Goal: Information Seeking & Learning: Learn about a topic

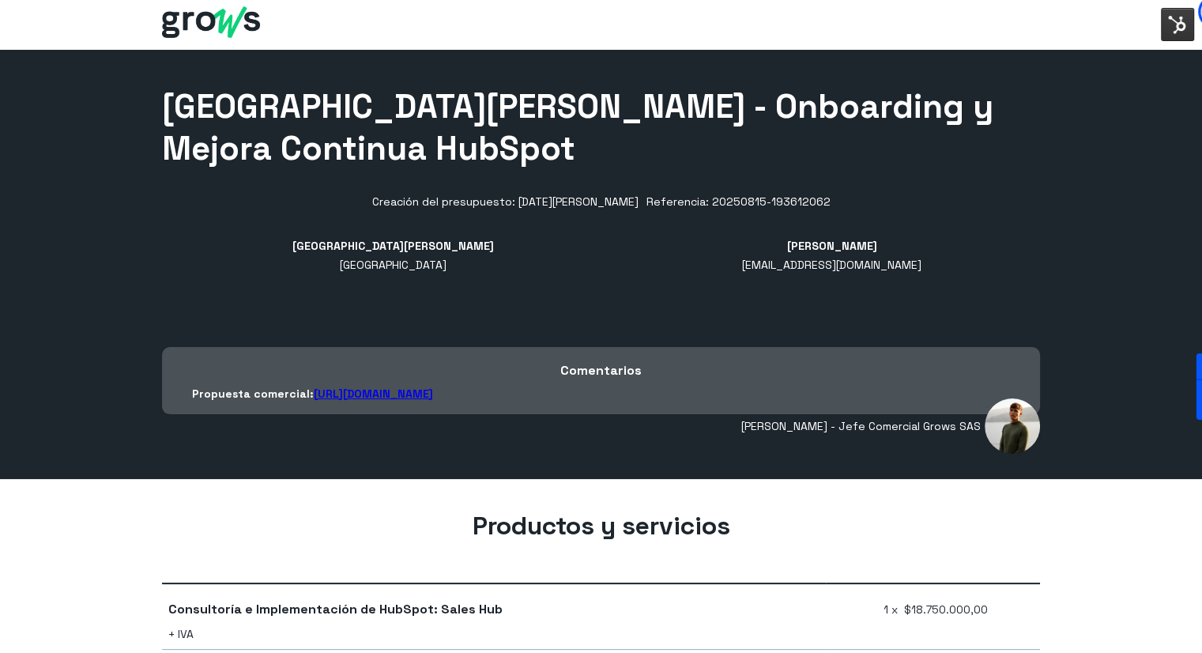
drag, startPoint x: 832, startPoint y: 259, endPoint x: 960, endPoint y: 260, distance: 128.0
click at [960, 260] on div "Universidad de San Buenaventura Colombia Diana Iturriago sum.jefe@usbbog.edu.co" at bounding box center [601, 274] width 878 height 76
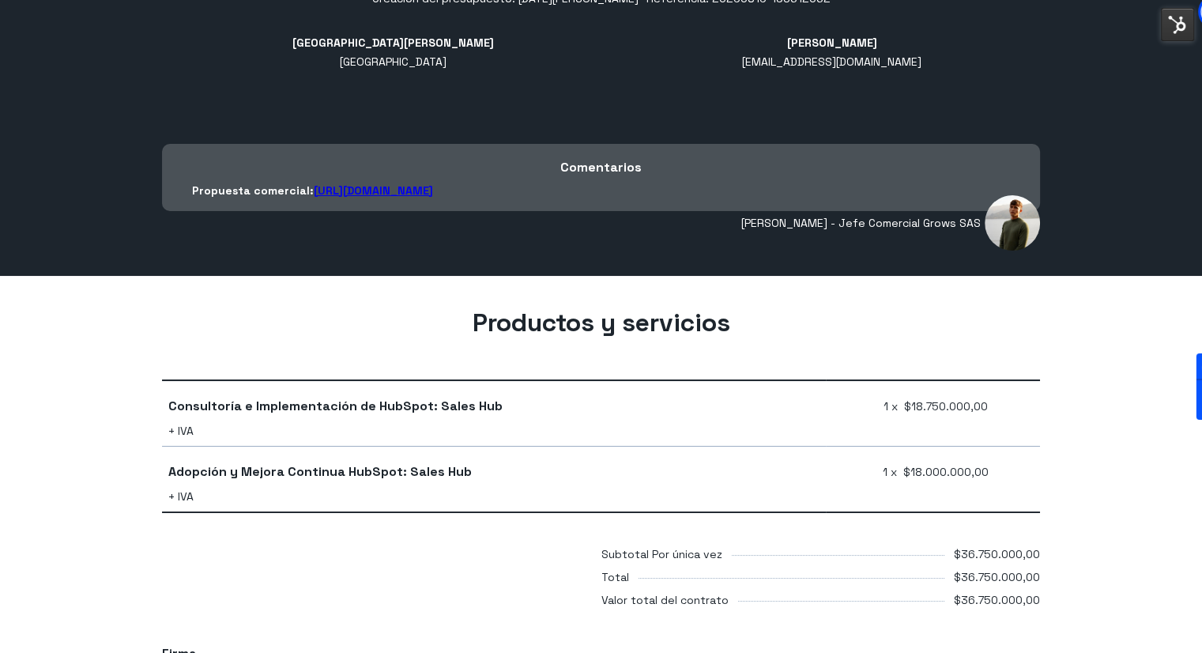
scroll to position [316, 0]
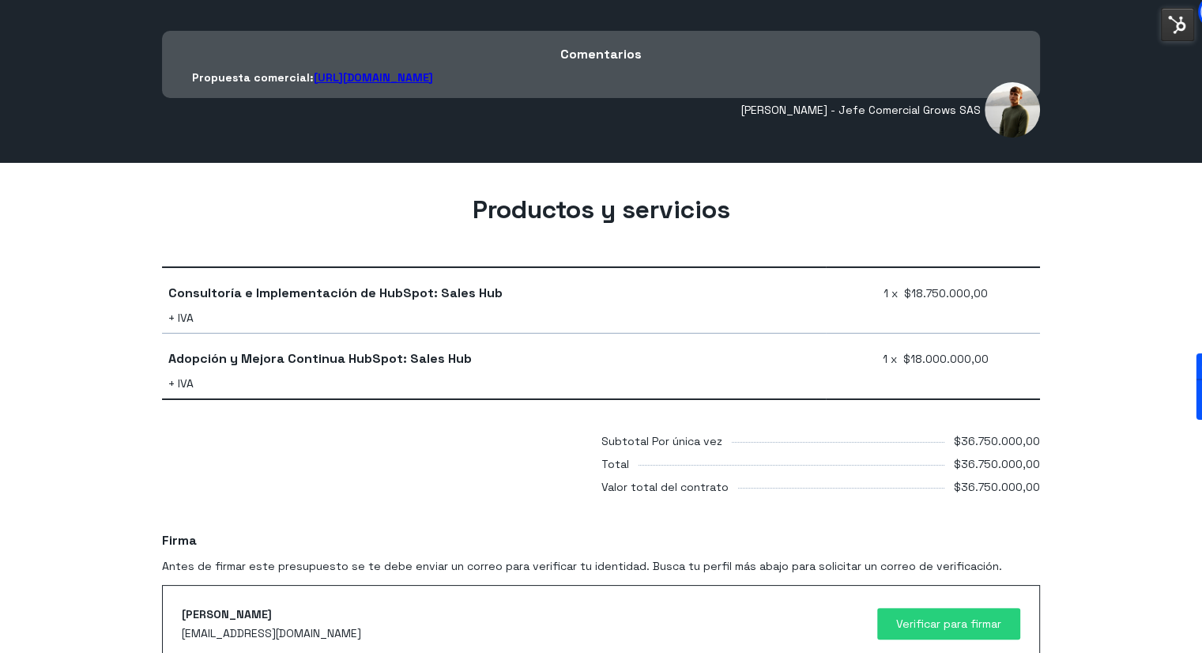
drag, startPoint x: 329, startPoint y: 299, endPoint x: 922, endPoint y: 295, distance: 593.3
click at [922, 295] on tr "Consultoría e Implementación de HubSpot: Sales Hub + IVA 1 x $18.750.000,00" at bounding box center [601, 300] width 878 height 66
click at [922, 295] on span "1 x $18.750.000,00" at bounding box center [935, 293] width 104 height 19
drag, startPoint x: 297, startPoint y: 342, endPoint x: 525, endPoint y: 327, distance: 228.8
click at [452, 342] on td "Adopción y Mejora Continua HubSpot: Sales Hub + IVA" at bounding box center [494, 366] width 664 height 66
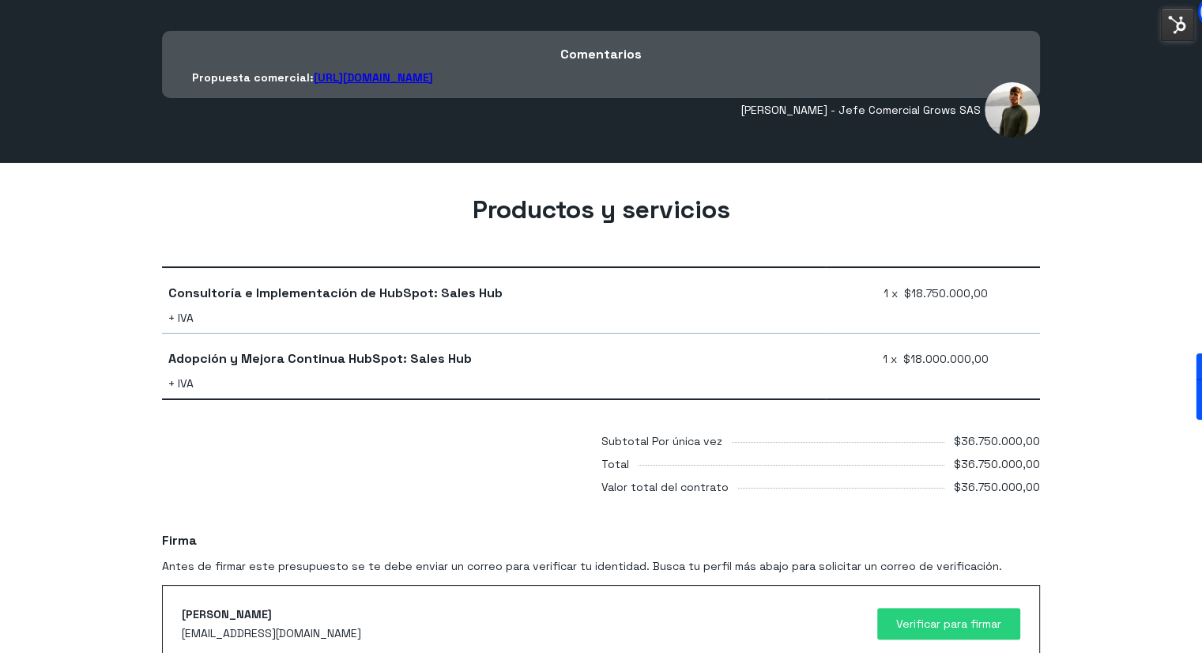
drag, startPoint x: 872, startPoint y: 345, endPoint x: 995, endPoint y: 355, distance: 123.6
click at [995, 355] on td "1 x $18.000.000,00" at bounding box center [933, 366] width 214 height 66
click at [1047, 276] on div "Productos y servicios Consultoría e Implementación de HubSpot: Sales Hub + IVA …" at bounding box center [600, 347] width 901 height 307
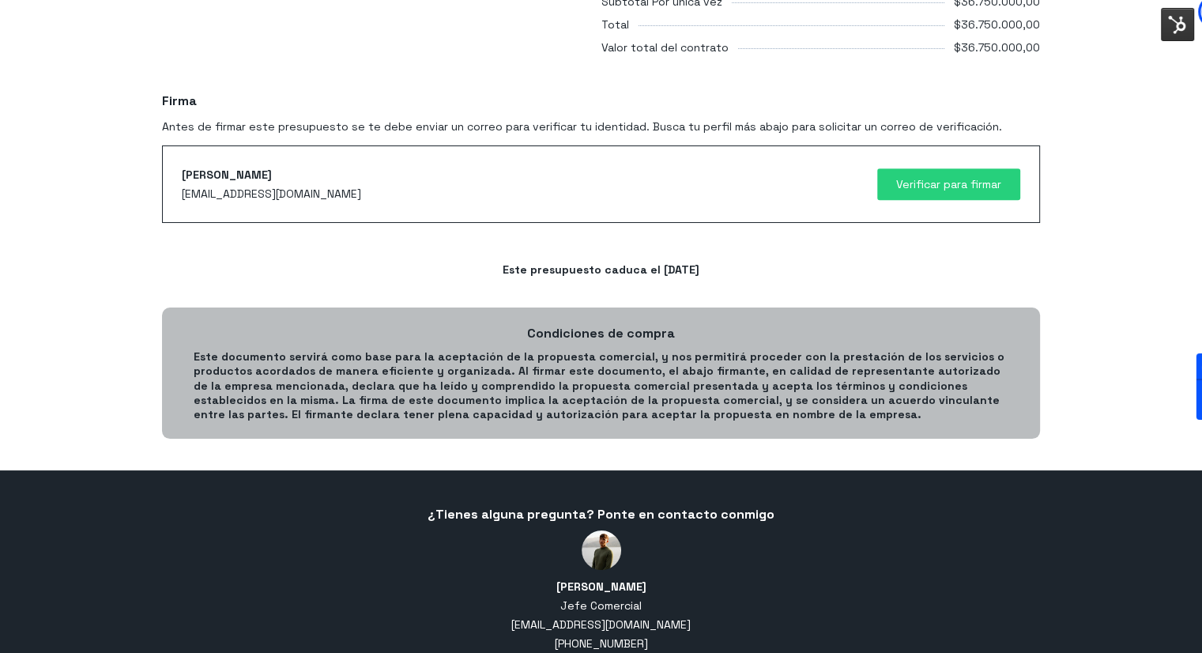
scroll to position [869, 0]
